Goal: Information Seeking & Learning: Check status

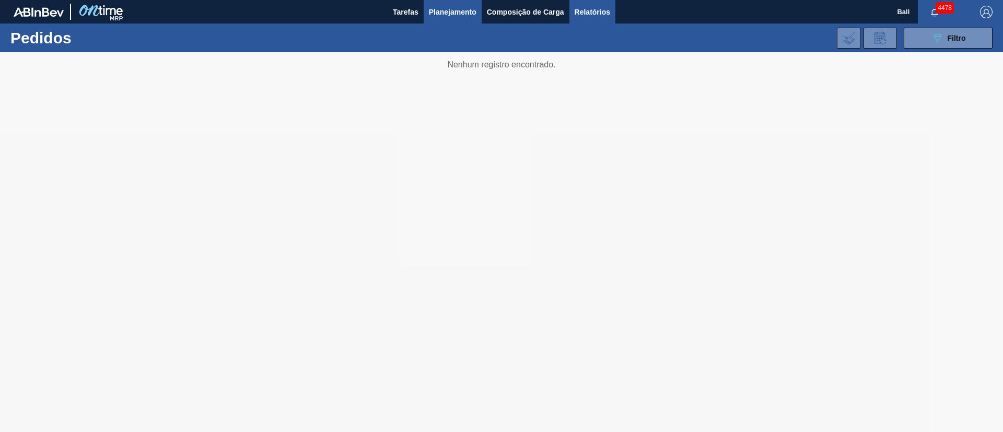
click at [601, 14] on span "Relatórios" at bounding box center [593, 12] width 36 height 13
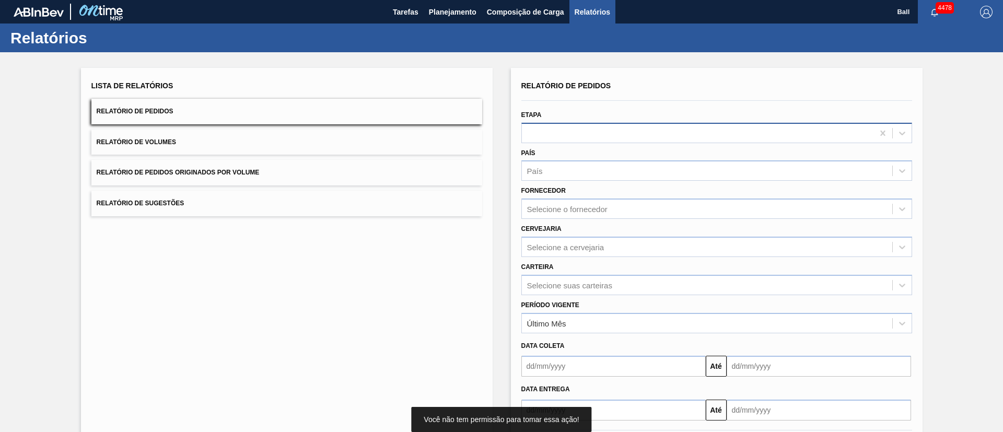
click at [610, 129] on div at bounding box center [698, 132] width 352 height 15
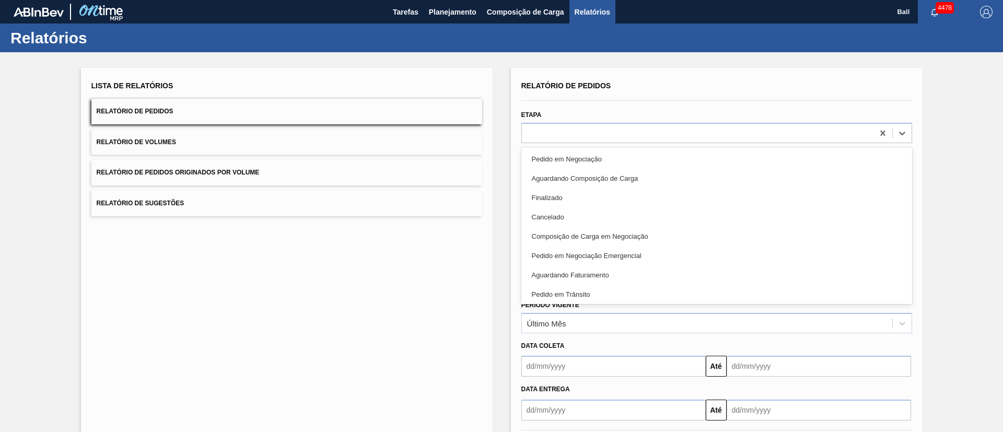
click at [482, 296] on div "Lista de Relatórios Relatório de Pedidos Relatório de Volumes Relatório de Pedi…" at bounding box center [287, 269] width 412 height 403
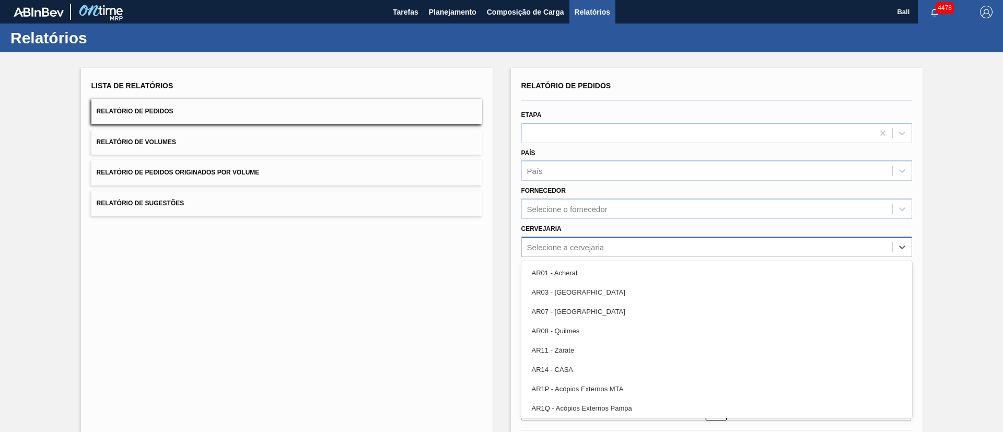
click at [593, 242] on div "Selecione a cervejaria" at bounding box center [565, 246] width 77 height 9
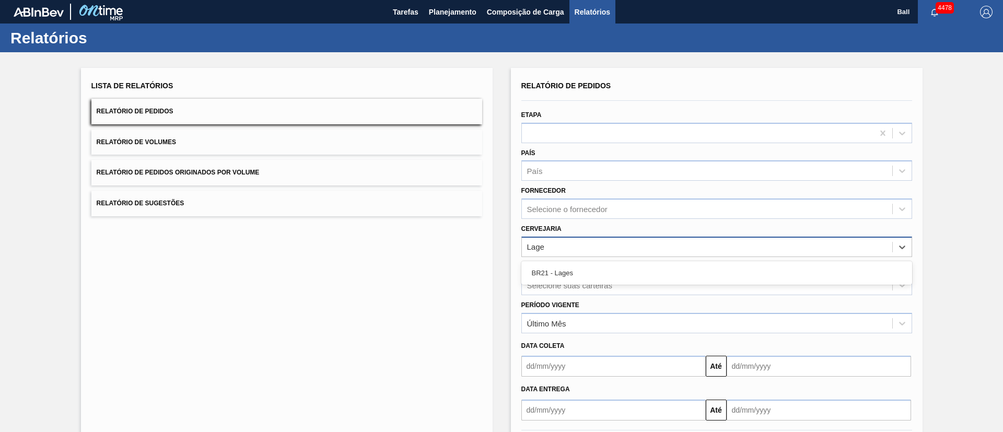
type input "Lages"
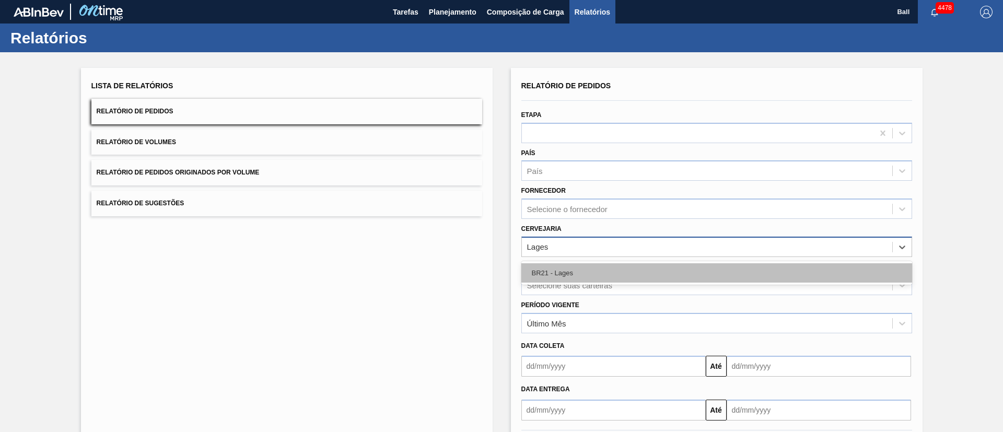
click at [596, 267] on div "BR21 - Lages" at bounding box center [716, 272] width 391 height 19
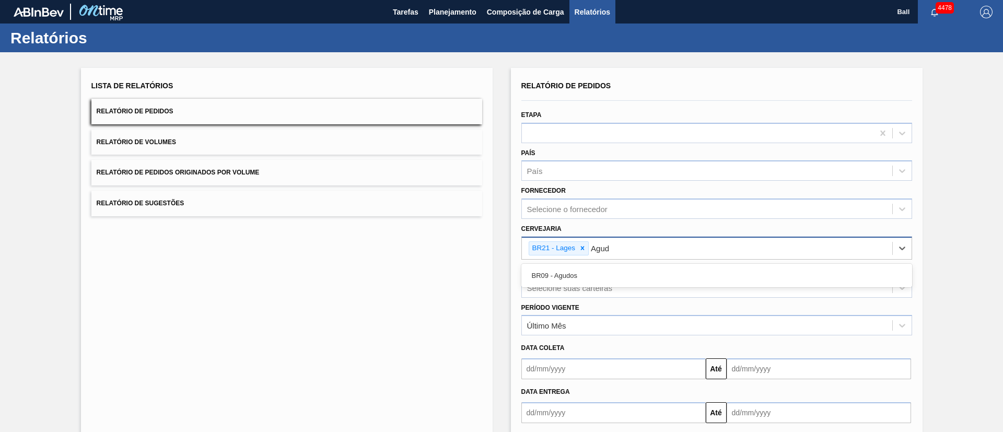
type input "Agudo"
click at [596, 267] on div "BR09 - Agudos" at bounding box center [716, 275] width 391 height 19
type input "Viam"
click at [596, 267] on div "BR22 - Viamão" at bounding box center [716, 275] width 391 height 19
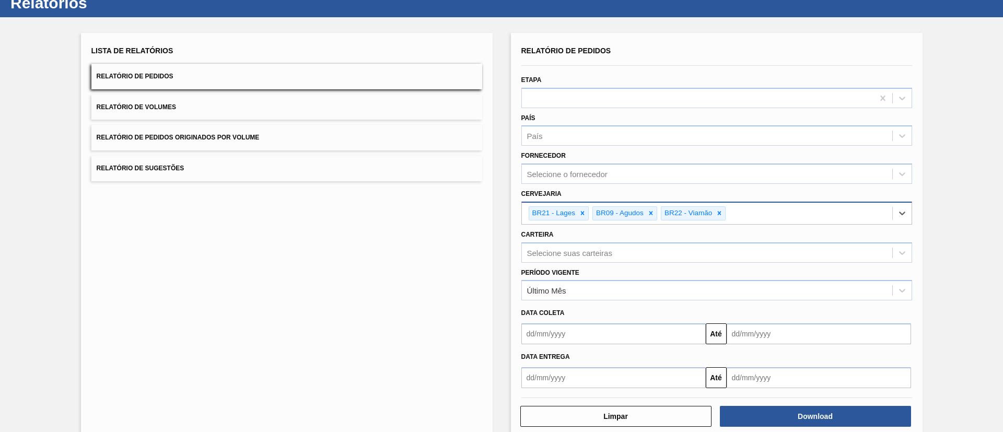
scroll to position [54, 0]
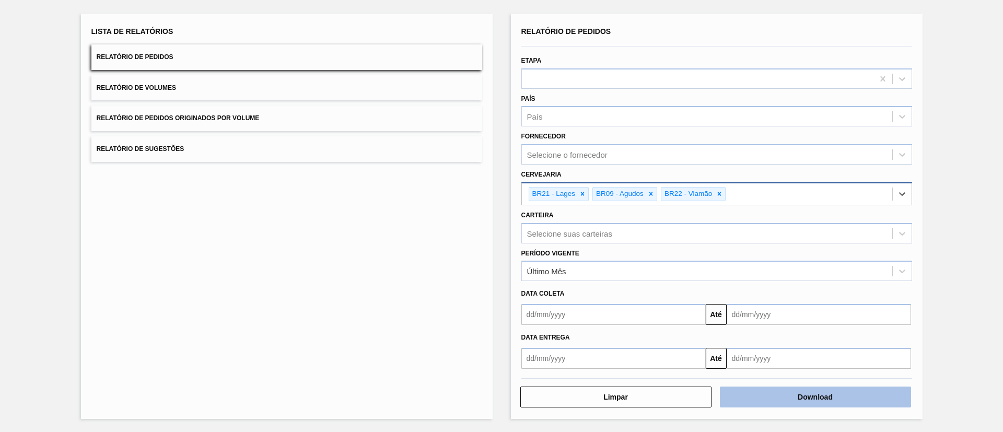
click at [777, 394] on button "Download" at bounding box center [815, 397] width 191 height 21
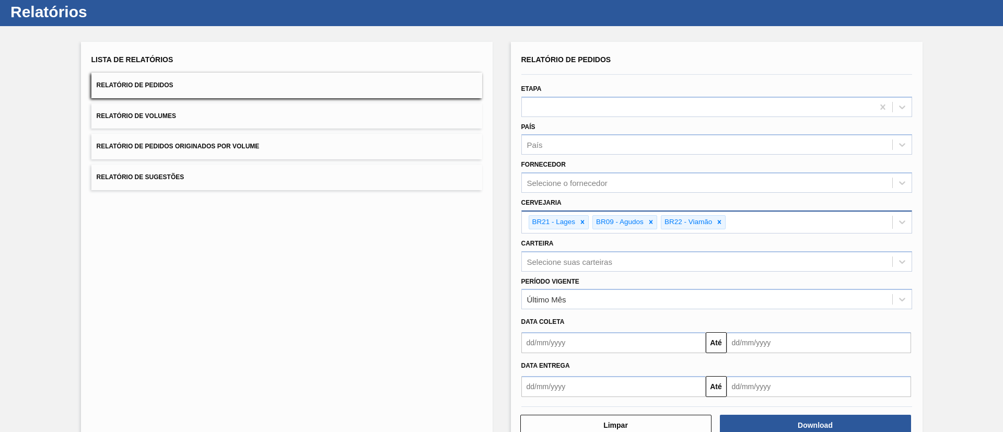
scroll to position [0, 0]
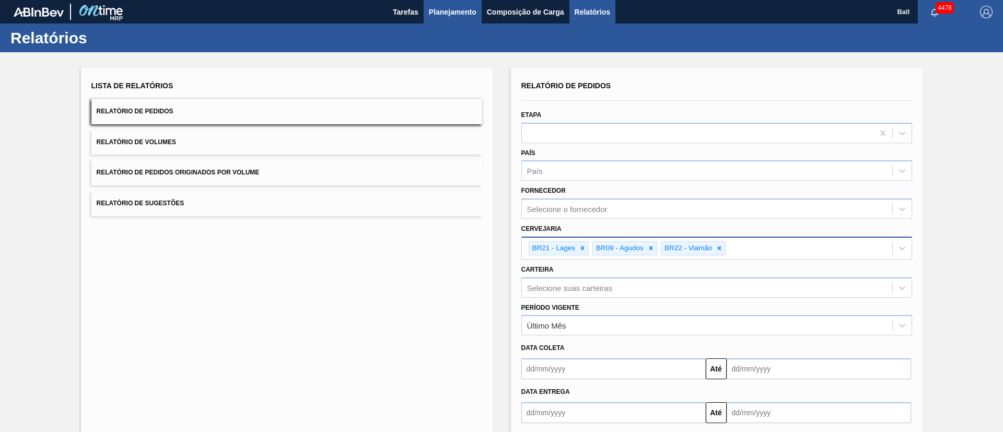
click at [469, 10] on span "Planejamento" at bounding box center [453, 12] width 48 height 13
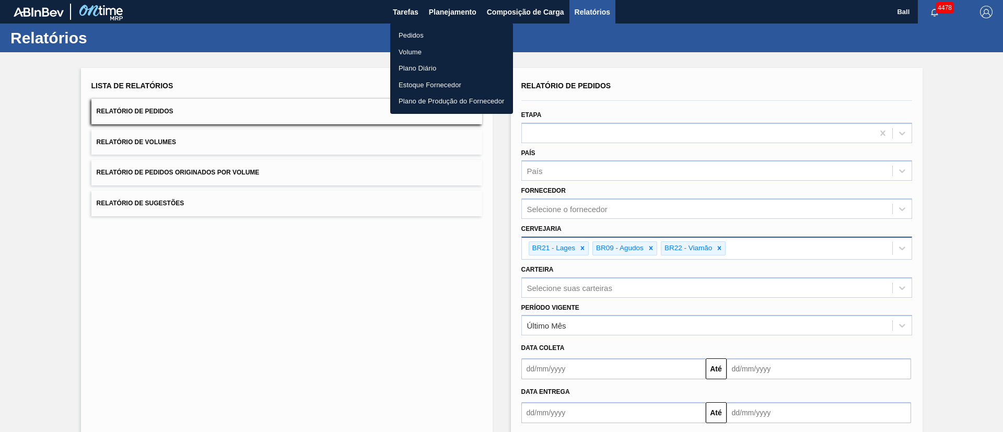
click at [416, 51] on li "Volume" at bounding box center [451, 52] width 123 height 17
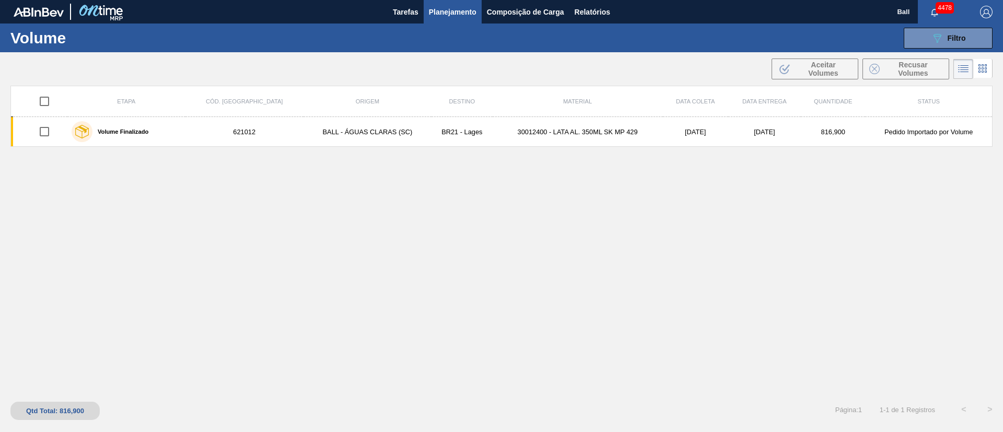
click at [970, 41] on button "089F7B8B-B2A5-4AFE-B5C0-19BA573D28AC Filtro" at bounding box center [948, 38] width 89 height 21
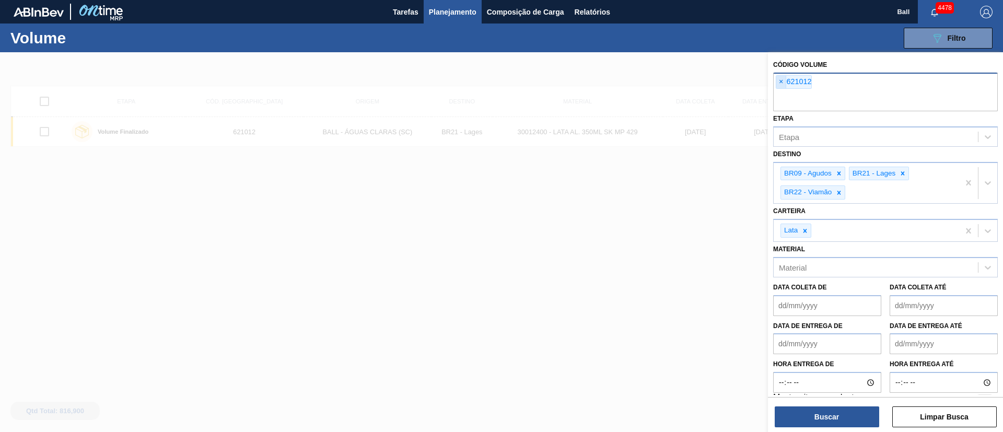
click at [783, 81] on span "×" at bounding box center [781, 82] width 10 height 13
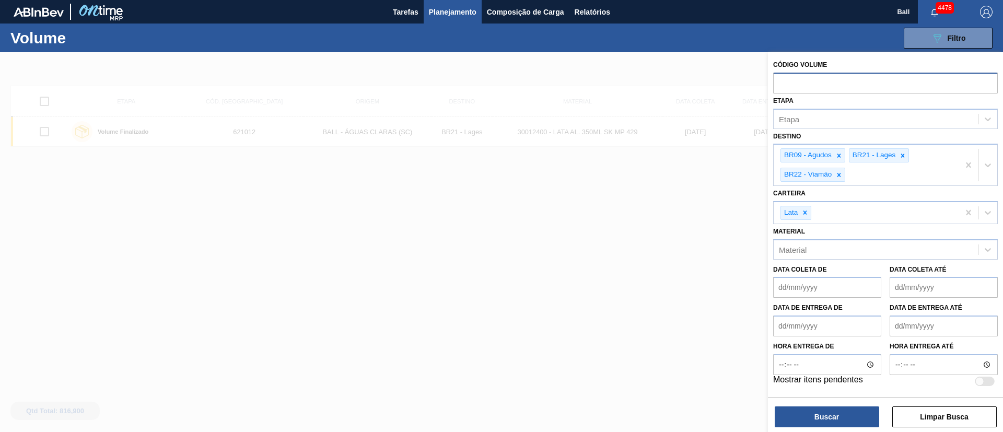
paste input "V622784"
click at [783, 81] on input "V622784" at bounding box center [885, 83] width 225 height 20
type input "622784"
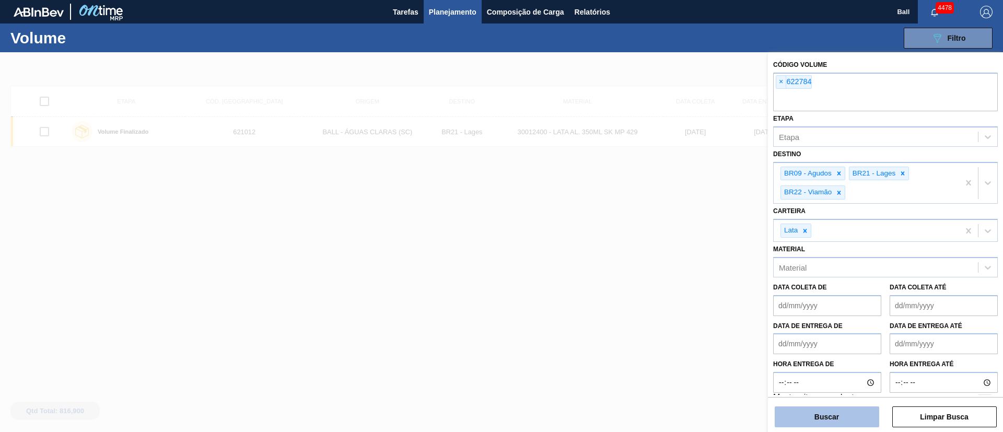
click at [848, 414] on button "Buscar" at bounding box center [827, 416] width 104 height 21
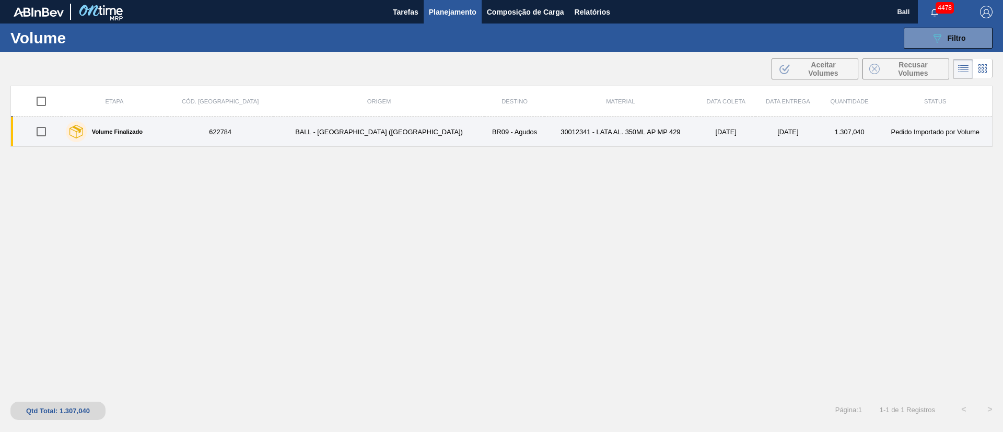
click at [544, 136] on td "30012341 - LATA AL. 350ML AP MP 429" at bounding box center [620, 132] width 152 height 30
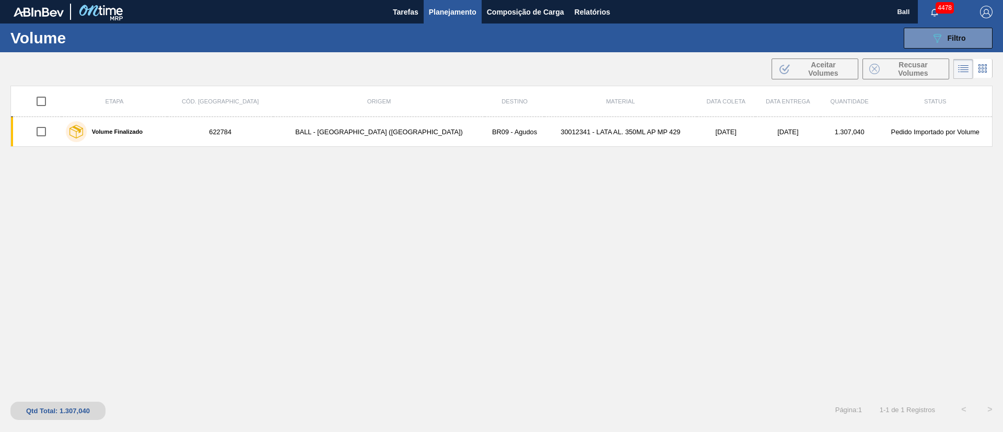
click at [457, 9] on span "Planejamento" at bounding box center [453, 12] width 48 height 13
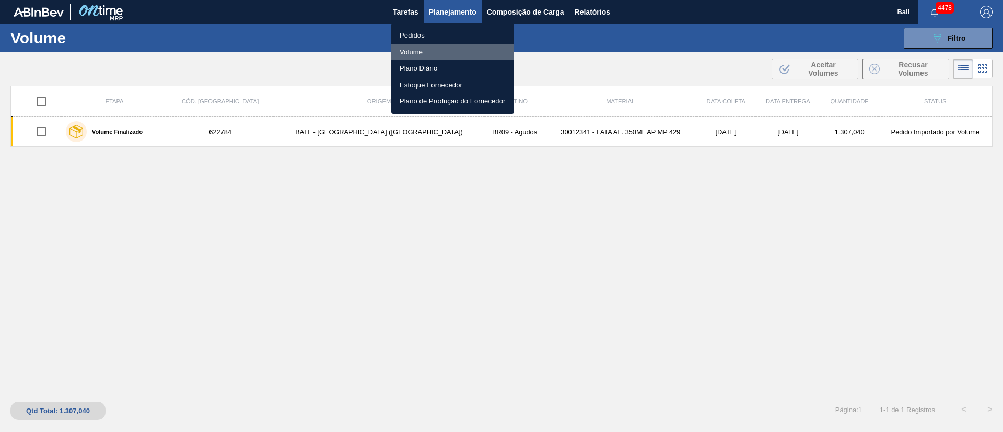
click at [414, 48] on li "Volume" at bounding box center [452, 52] width 123 height 17
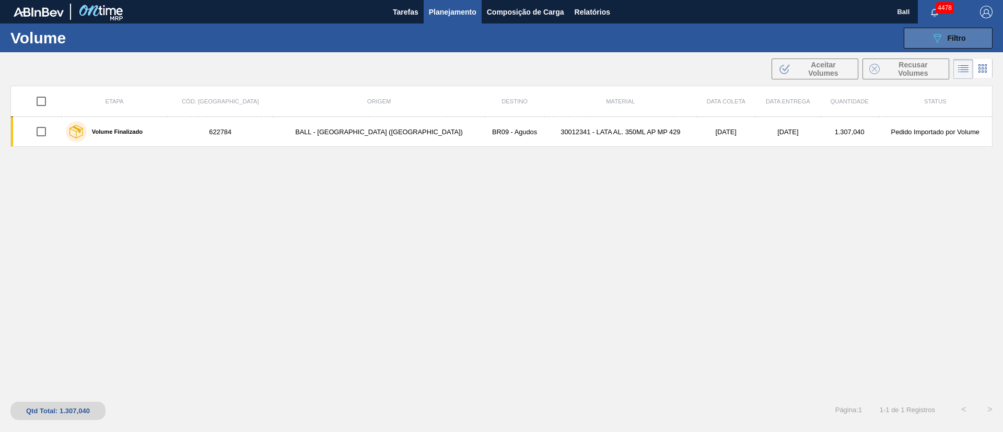
click at [951, 40] on span "Filtro" at bounding box center [957, 38] width 18 height 8
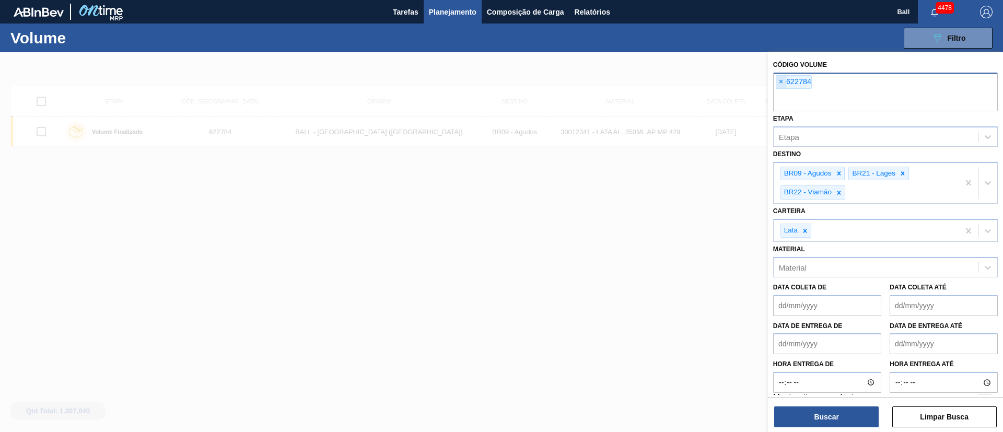
click at [780, 81] on span "×" at bounding box center [781, 82] width 10 height 13
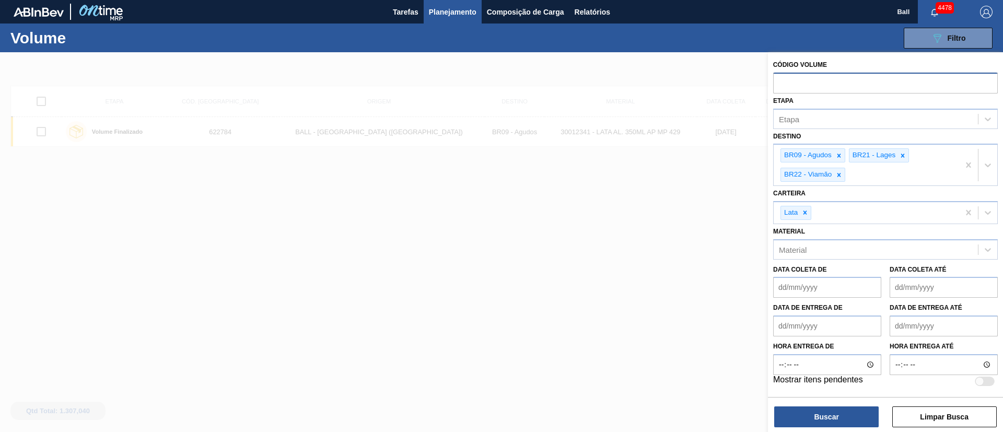
paste input "622487"
type input "622487"
click at [835, 417] on button "Buscar" at bounding box center [827, 416] width 104 height 21
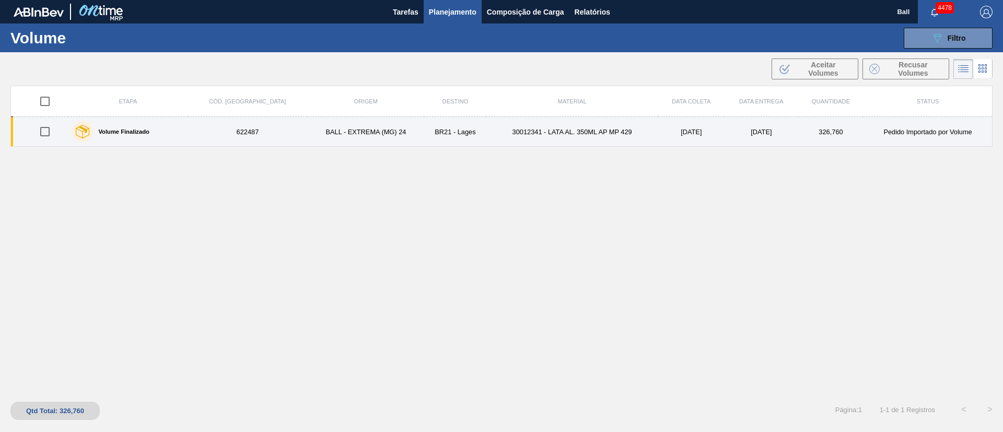
click at [307, 137] on td "BALL - EXTREMA (MG) 24" at bounding box center [365, 132] width 117 height 30
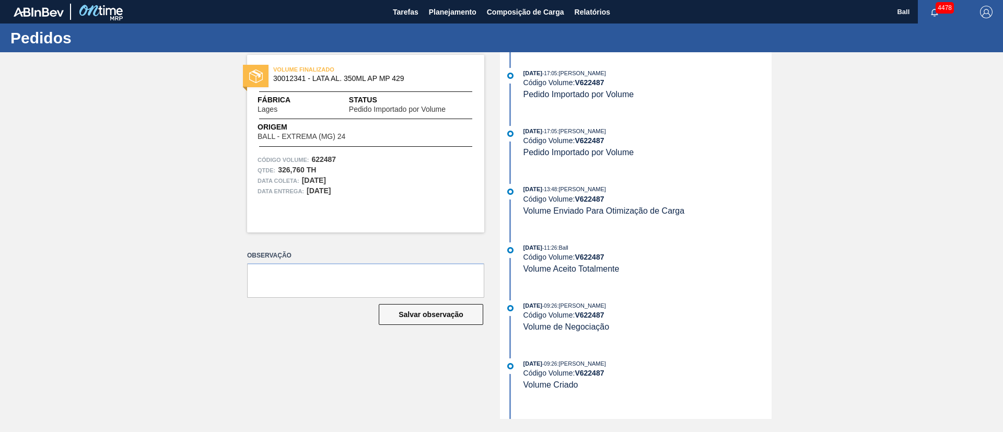
click at [602, 320] on div "[DATE] 09:26 : [PERSON_NAME] Código Volume: V 622487 Volume de Negociação" at bounding box center [647, 316] width 248 height 32
click at [585, 304] on span ": [PERSON_NAME]" at bounding box center [581, 305] width 49 height 6
drag, startPoint x: 110, startPoint y: 132, endPoint x: 110, endPoint y: 94, distance: 38.1
click at [110, 132] on div "VOLUME FINALIZADO 30012341 - LATA AL. 350ML AP MP 429 Fábrica Lages Status Pedi…" at bounding box center [501, 235] width 1003 height 367
click at [456, 10] on span "Planejamento" at bounding box center [453, 12] width 48 height 13
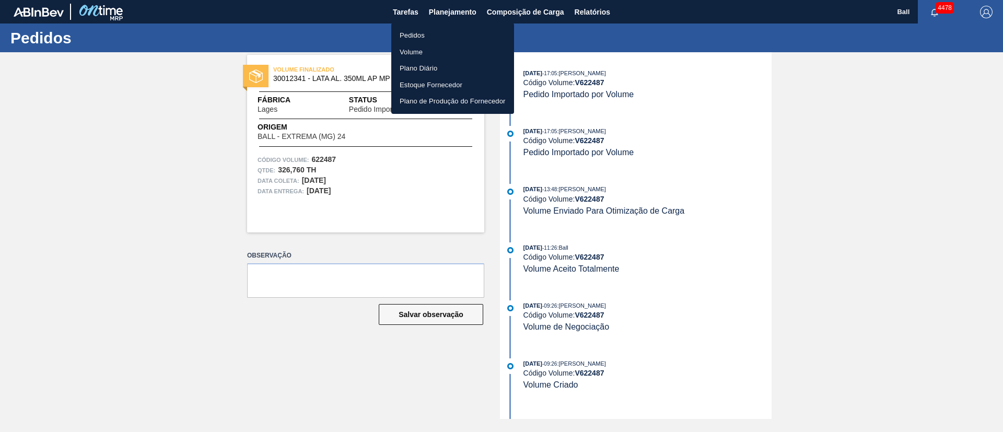
drag, startPoint x: 412, startPoint y: 49, endPoint x: 424, endPoint y: 63, distance: 18.9
click at [412, 49] on li "Volume" at bounding box center [452, 52] width 123 height 17
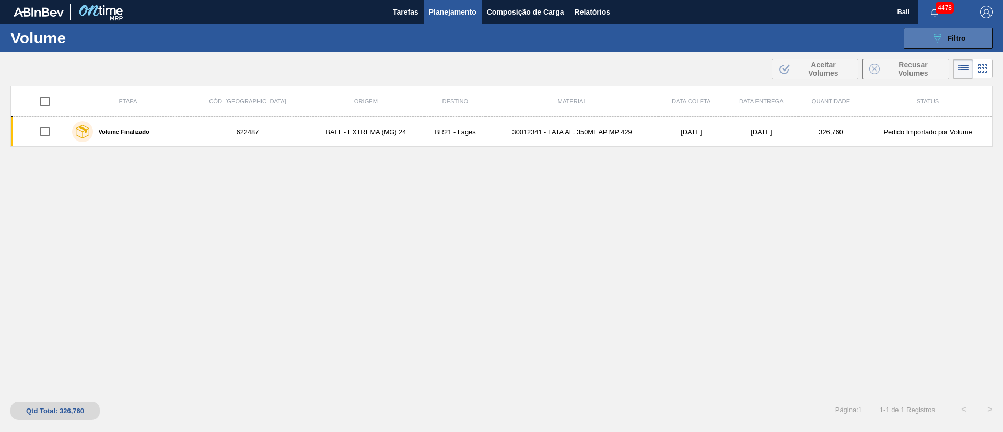
click at [953, 38] on span "Filtro" at bounding box center [957, 38] width 18 height 8
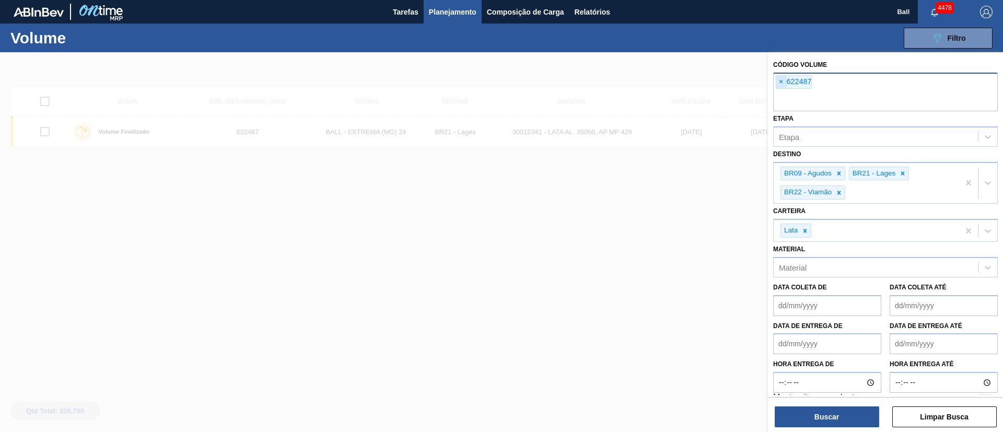
click at [781, 80] on span "×" at bounding box center [781, 82] width 10 height 13
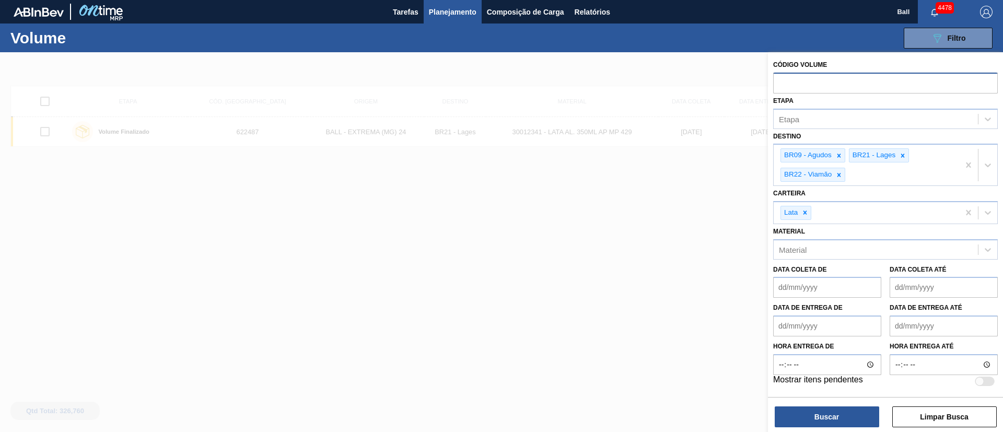
paste input "text"
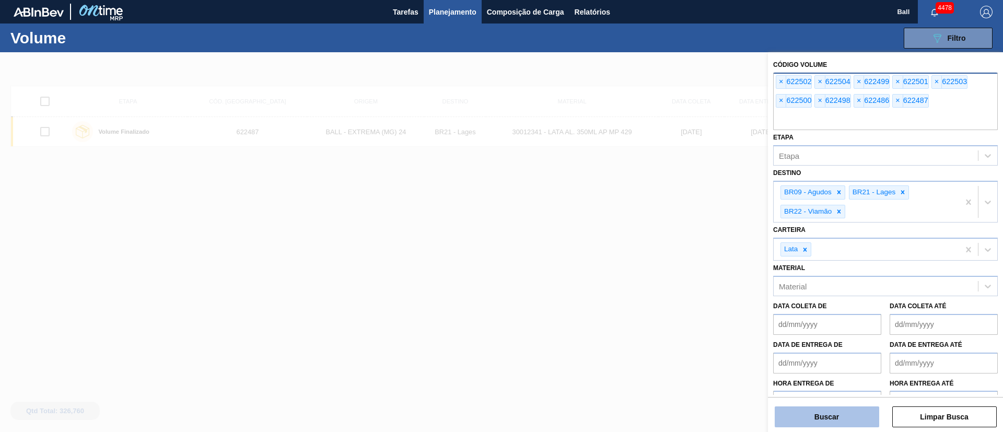
click at [818, 413] on button "Buscar" at bounding box center [827, 416] width 104 height 21
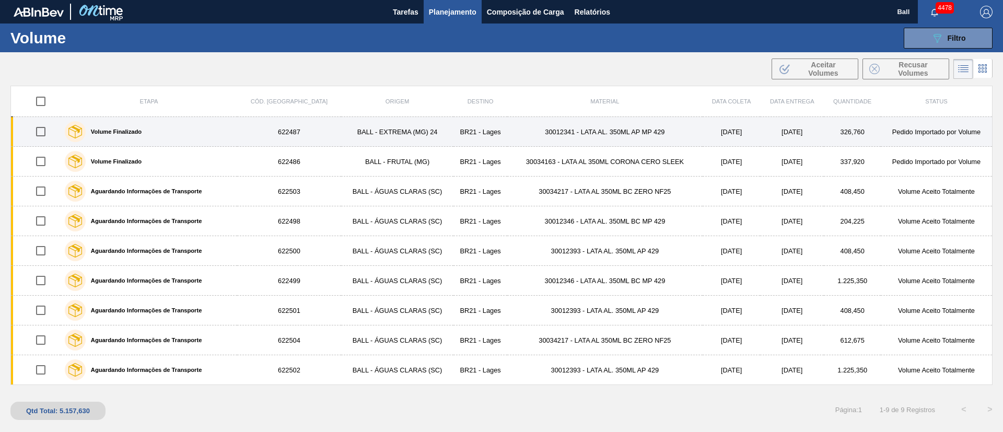
click at [381, 127] on td "BALL - EXTREMA (MG) 24" at bounding box center [397, 132] width 113 height 30
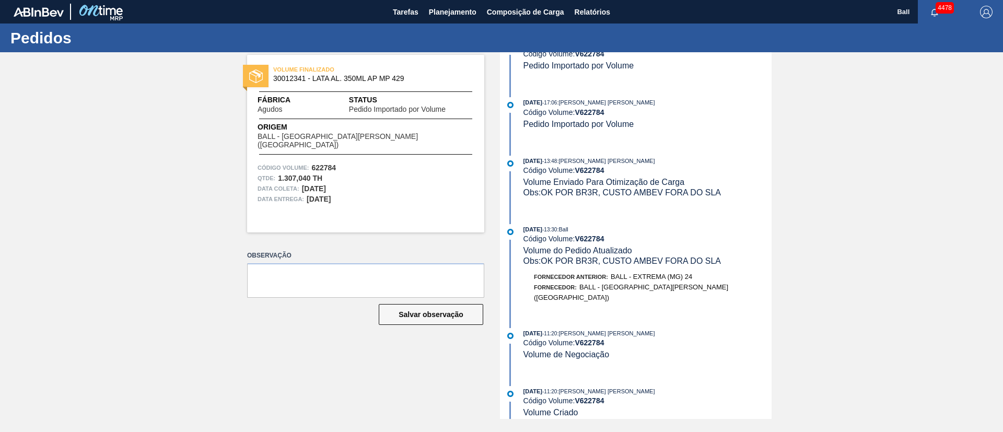
scroll to position [299, 0]
